Goal: Transaction & Acquisition: Subscribe to service/newsletter

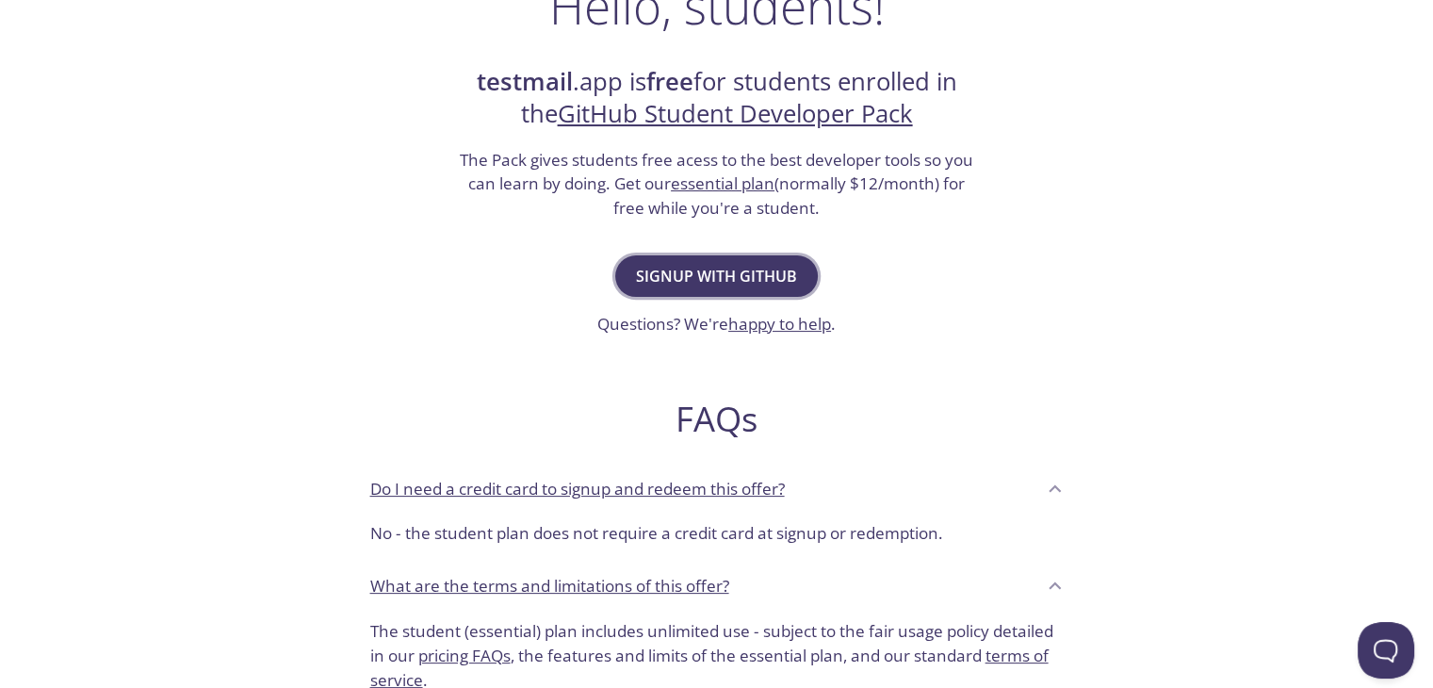
scroll to position [328, 0]
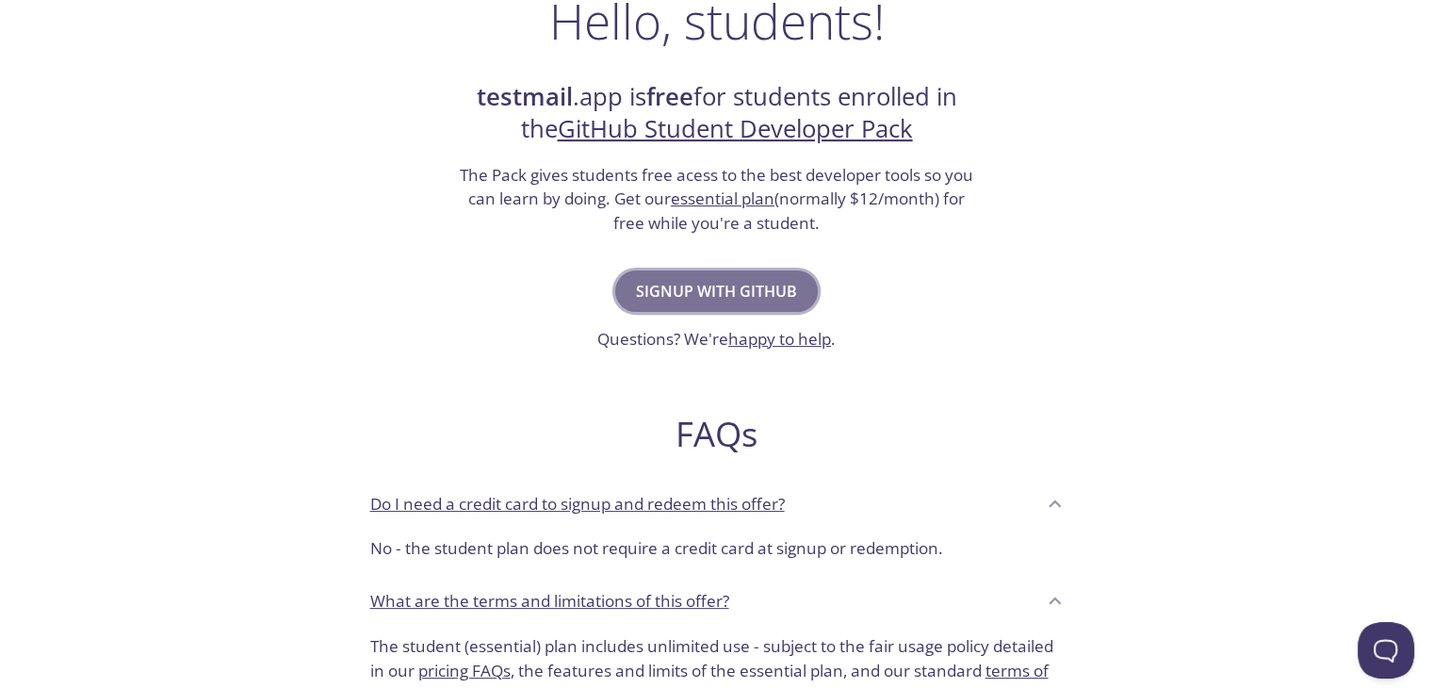
click at [682, 280] on span "Signup with GitHub" at bounding box center [716, 291] width 161 height 26
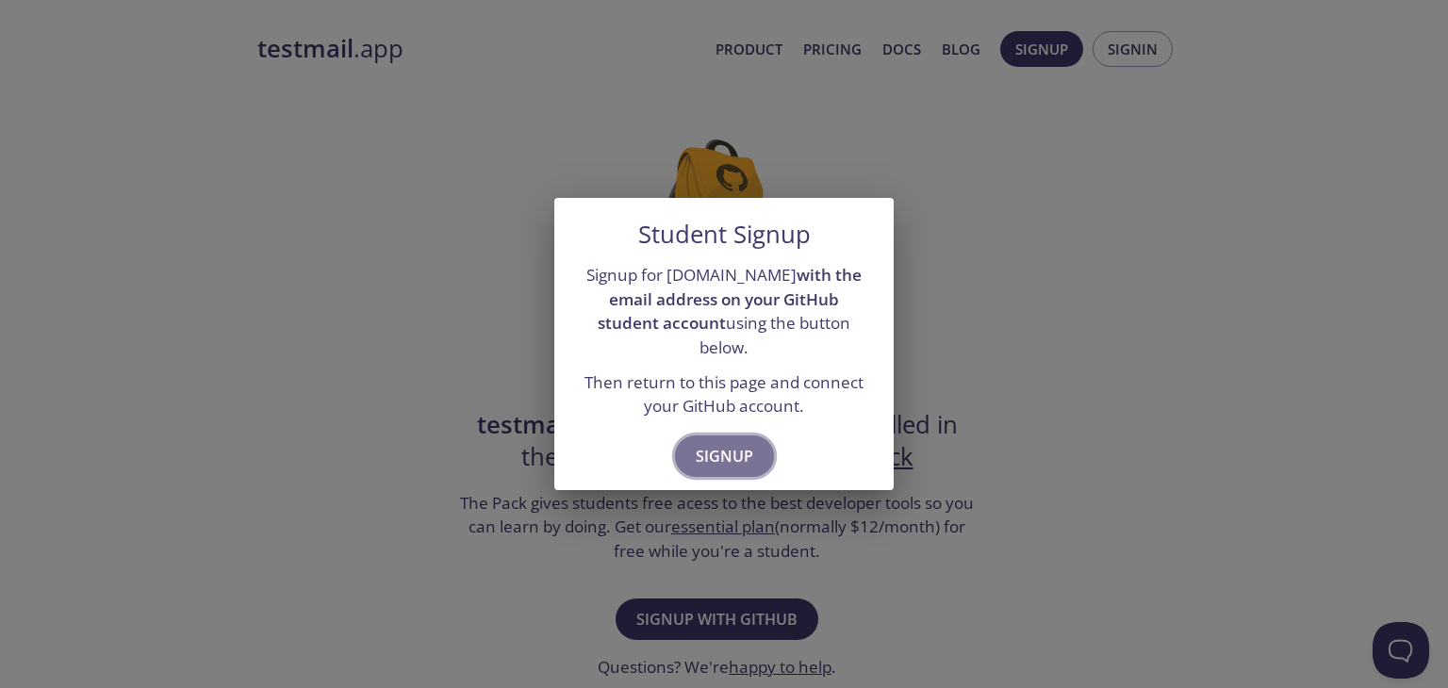
click at [715, 445] on span "Signup" at bounding box center [723, 456] width 57 height 26
click at [723, 443] on span "Signup" at bounding box center [723, 456] width 57 height 26
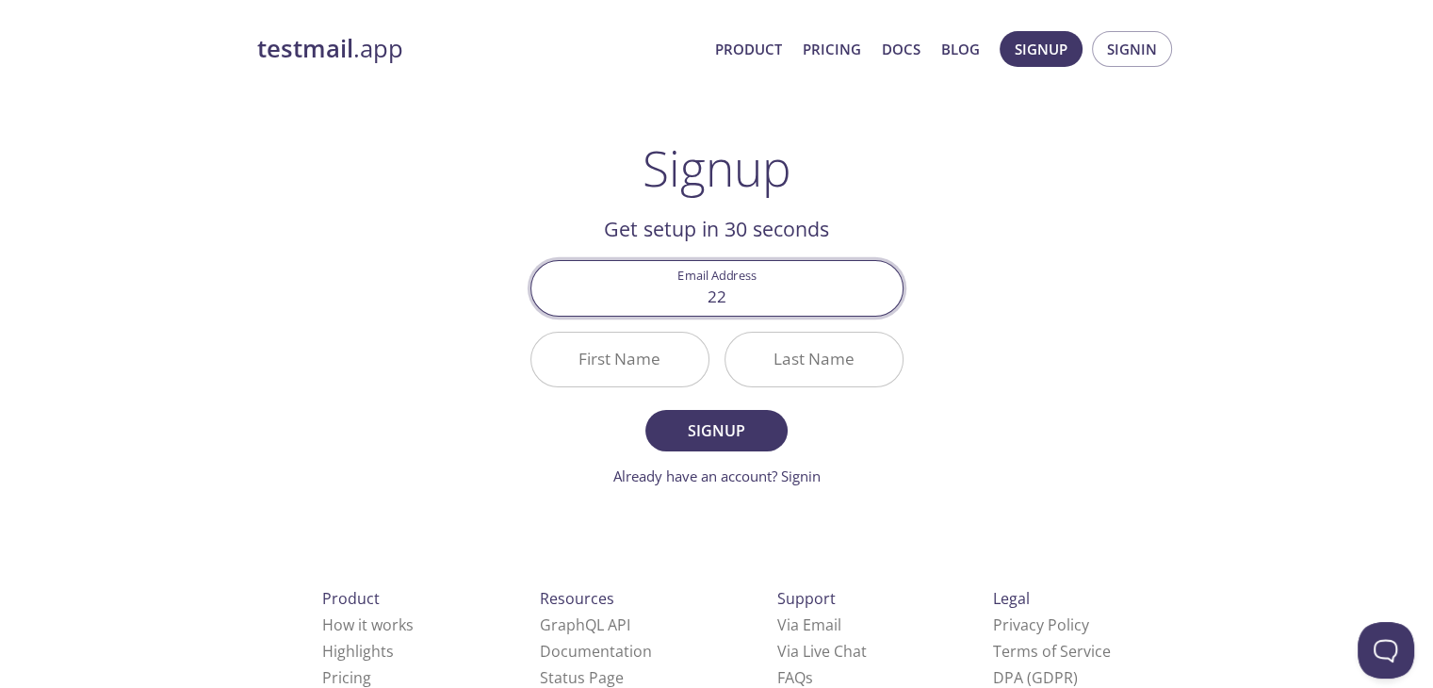
type input "2"
type input "[EMAIL_ADDRESS][DOMAIN_NAME]"
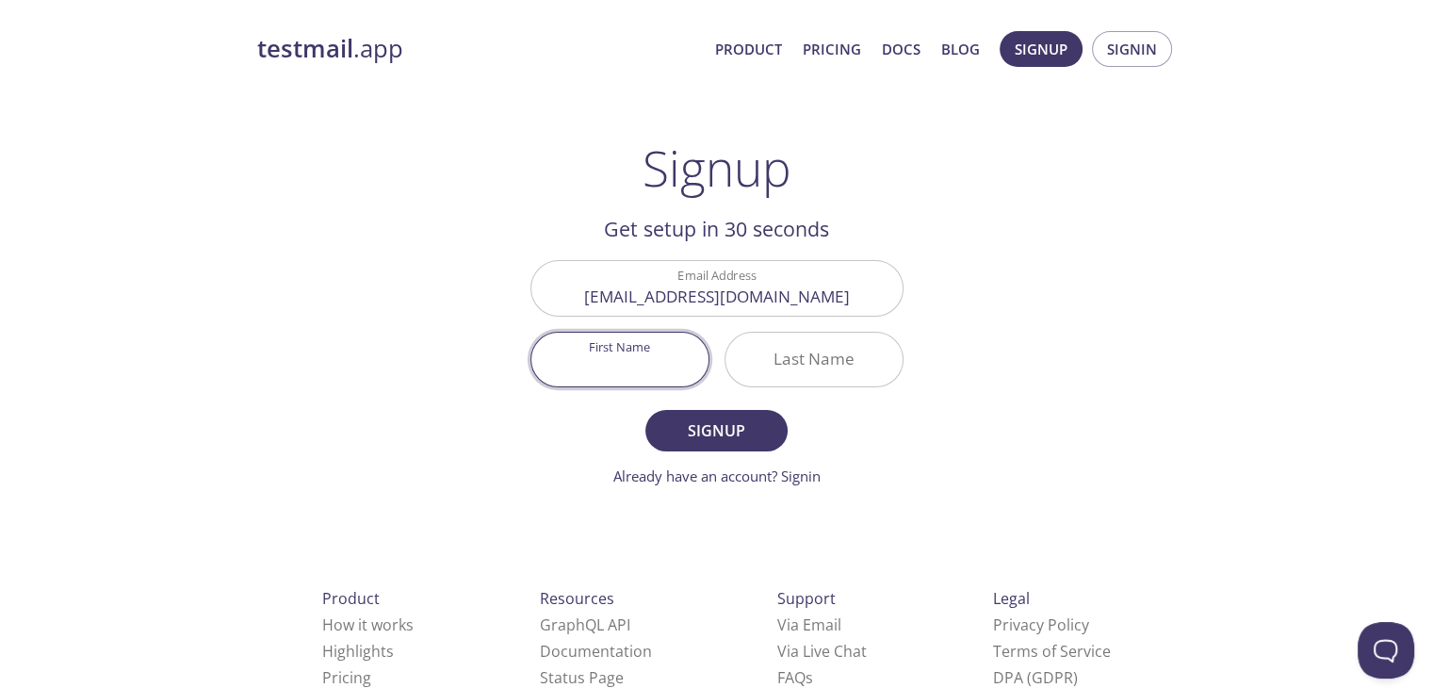
click at [650, 342] on input "First Name" at bounding box center [620, 360] width 177 height 54
type input "[PERSON_NAME]"
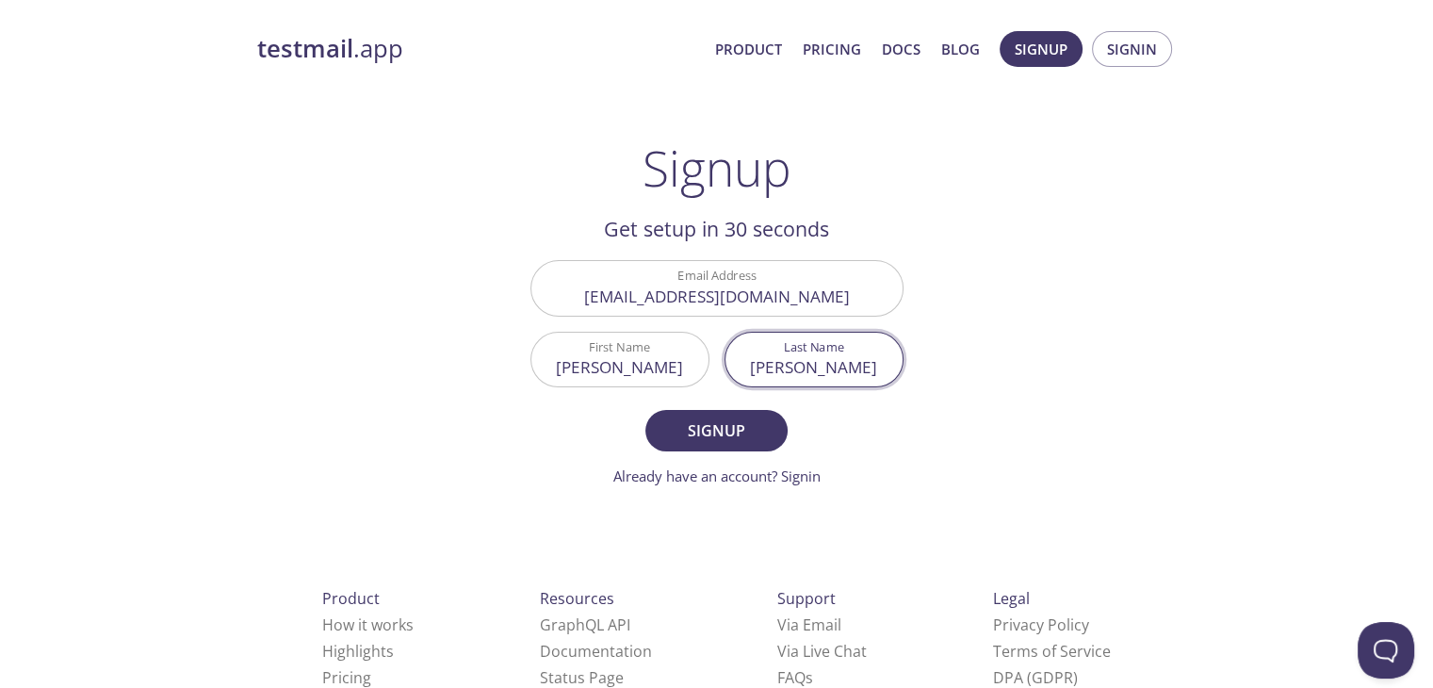
type input "[PERSON_NAME]"
click at [686, 408] on form "Email Address [EMAIL_ADDRESS][DOMAIN_NAME] First Name [PERSON_NAME] Last Name […" at bounding box center [717, 373] width 373 height 226
click at [683, 420] on span "Signup" at bounding box center [716, 430] width 100 height 26
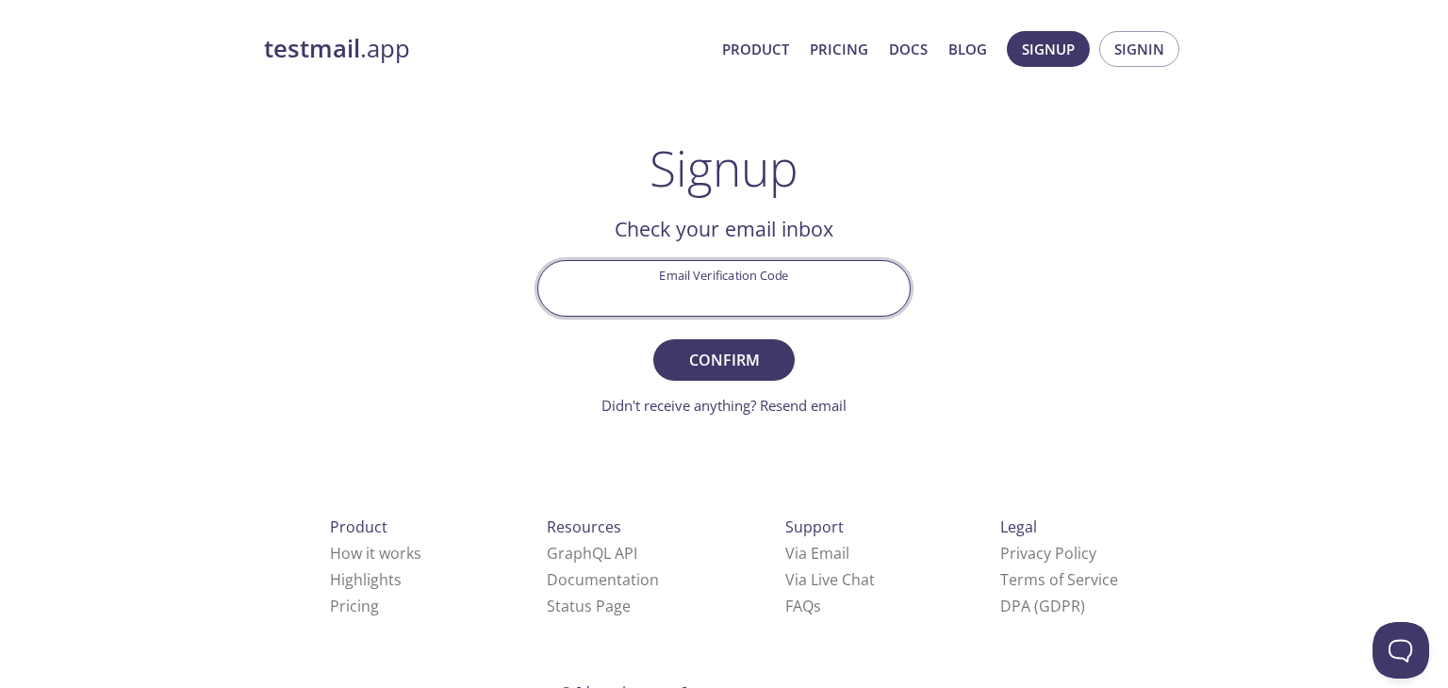
click at [675, 297] on input "Email Verification Code" at bounding box center [723, 288] width 371 height 54
paste input "FGBL7DW"
type input "FGBL7DW"
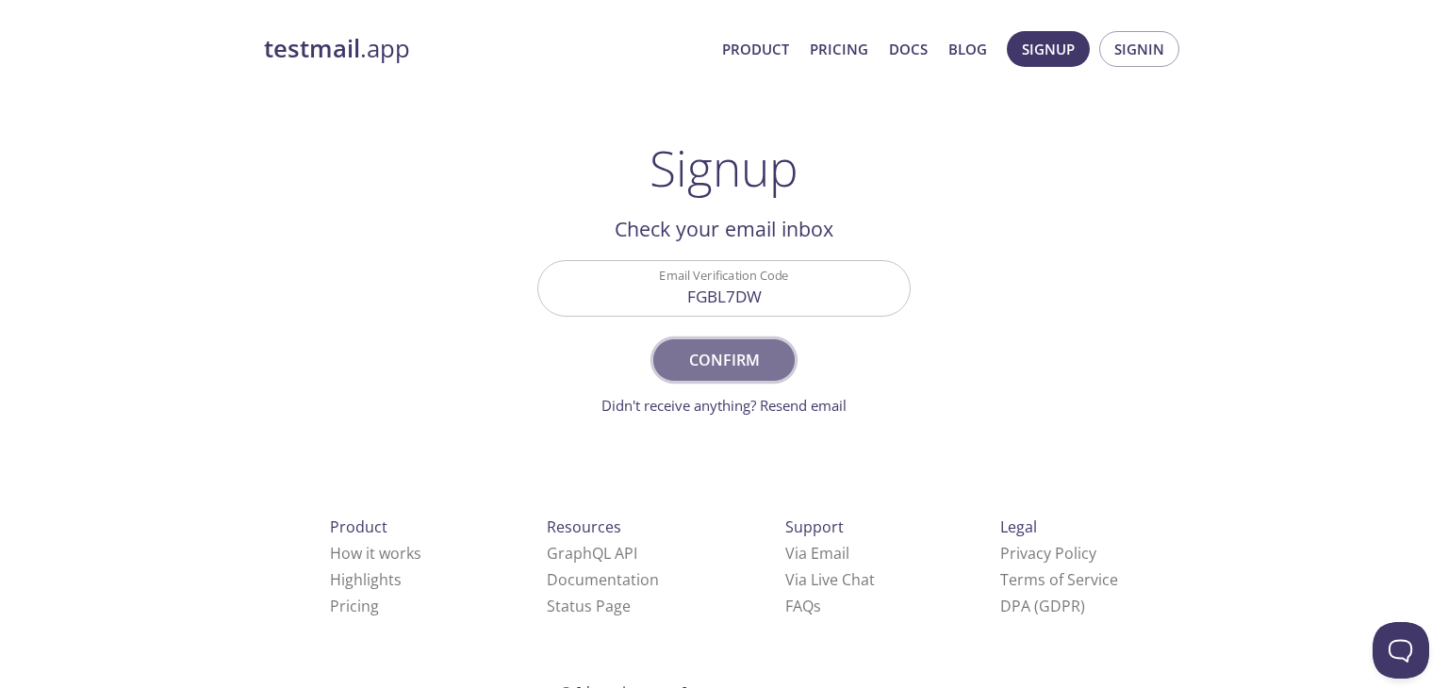
click at [714, 344] on button "Confirm" at bounding box center [723, 359] width 141 height 41
